Goal: Find specific page/section: Find specific page/section

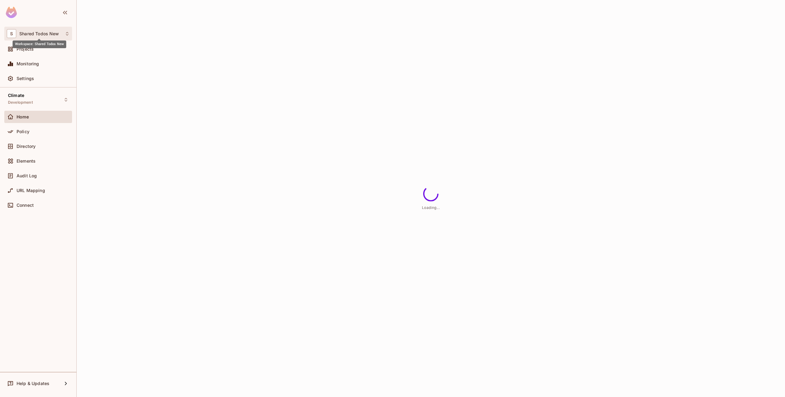
click at [43, 34] on span "Shared Todos New" at bounding box center [39, 33] width 40 height 5
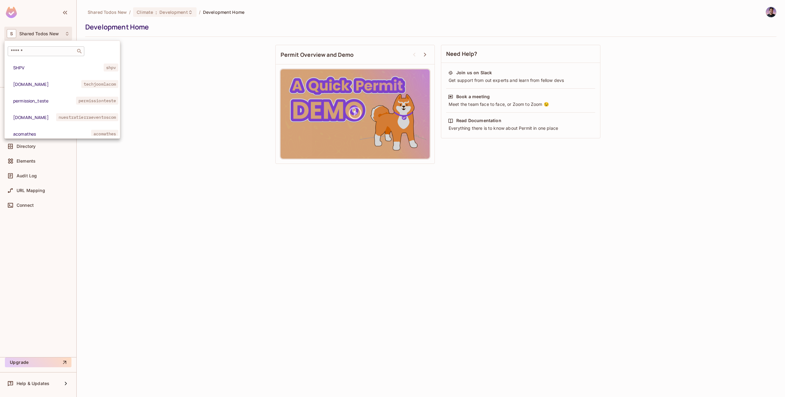
click at [45, 45] on div "​ SHPV shpv techjoomla.com techjoomlacom permission_teste permissionteste nuest…" at bounding box center [62, 89] width 116 height 98
click at [44, 48] on input "text" at bounding box center [42, 51] width 64 height 6
paste input "**********"
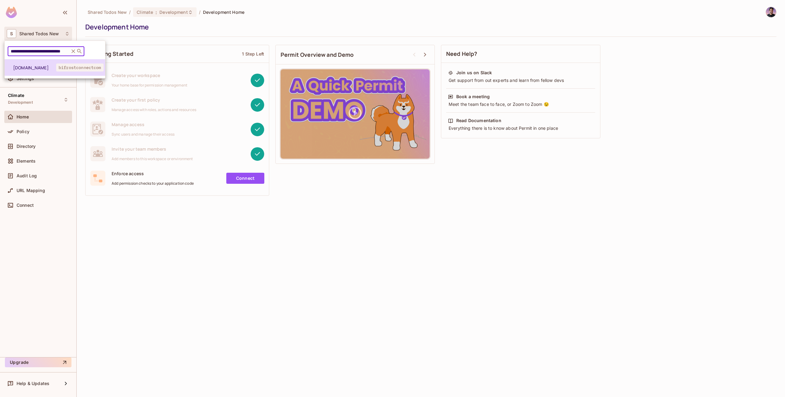
type input "**********"
click at [42, 71] on li "bifrostconnect.com bifrostconnectcom" at bounding box center [55, 67] width 101 height 17
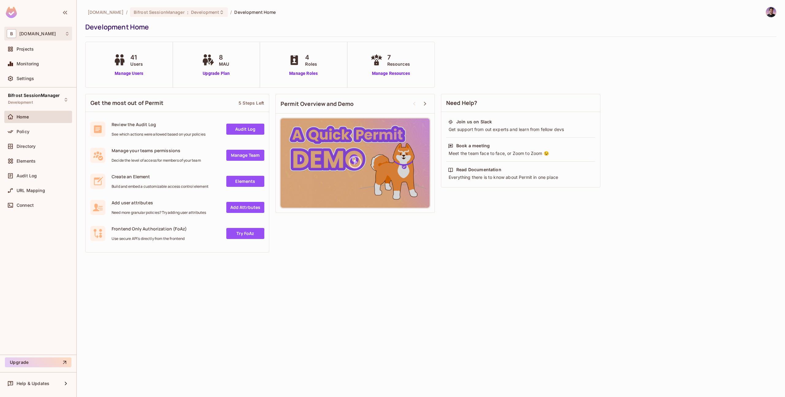
drag, startPoint x: 61, startPoint y: 34, endPoint x: 19, endPoint y: 33, distance: 42.3
click at [19, 33] on div "B bifrostconnect.com" at bounding box center [38, 33] width 63 height 9
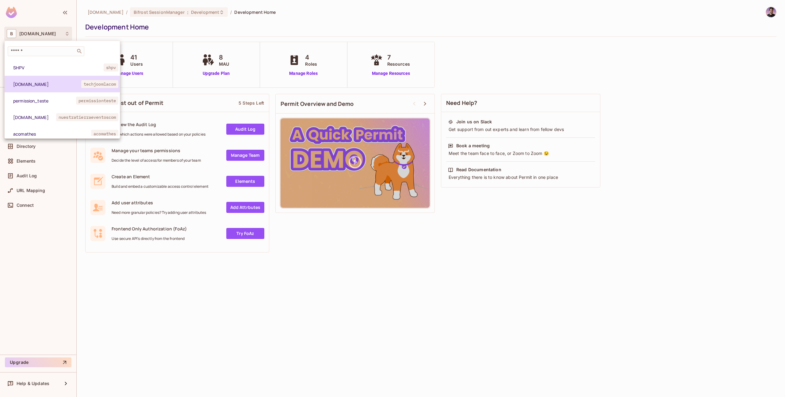
copy span "[DOMAIN_NAME]"
click at [309, 262] on div at bounding box center [392, 198] width 785 height 397
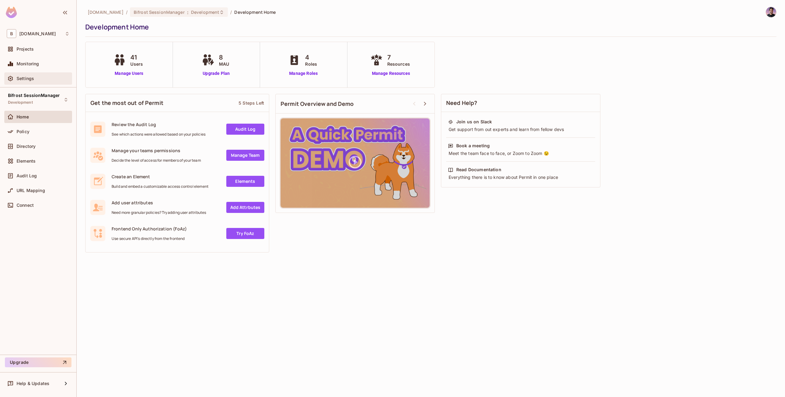
click at [33, 76] on span "Settings" at bounding box center [25, 78] width 17 height 5
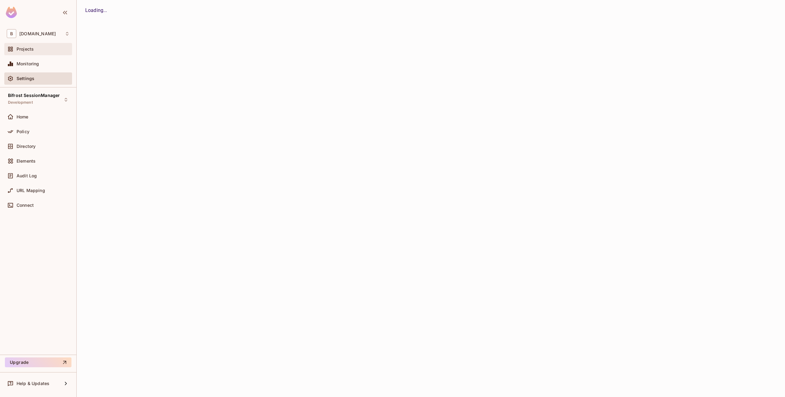
click at [33, 50] on span "Projects" at bounding box center [25, 49] width 17 height 5
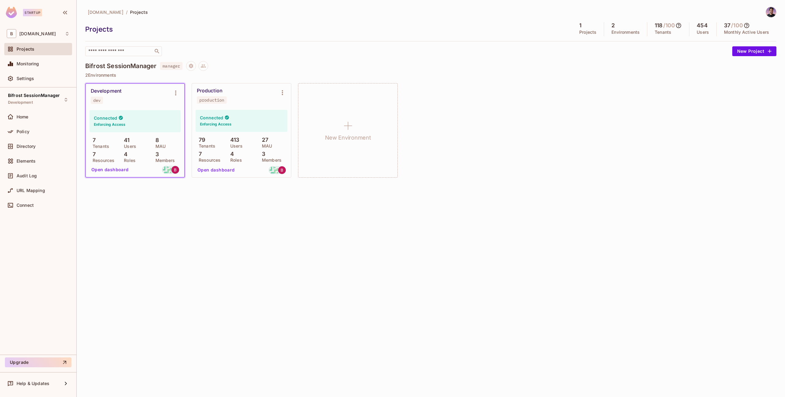
click at [658, 27] on h5 "118" at bounding box center [659, 25] width 8 height 6
click at [678, 26] on icon at bounding box center [679, 25] width 6 height 6
click at [657, 50] on h4 "16" at bounding box center [659, 53] width 6 height 7
click at [672, 52] on h4 "117" at bounding box center [673, 53] width 8 height 7
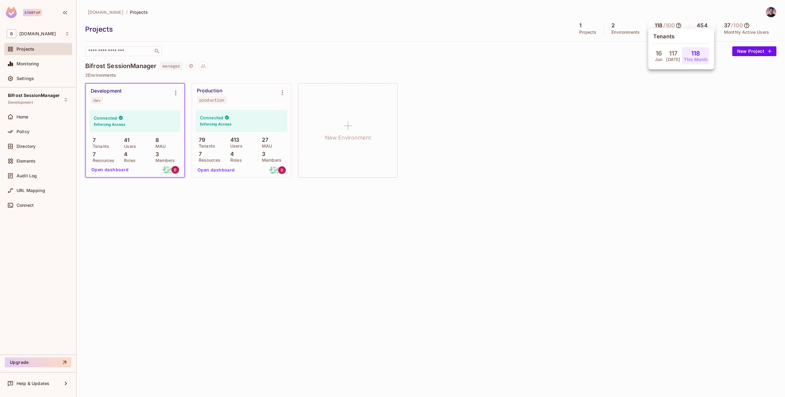
click at [693, 54] on h4 "118" at bounding box center [695, 53] width 9 height 7
click at [654, 115] on div at bounding box center [392, 198] width 785 height 397
